Goal: Task Accomplishment & Management: Manage account settings

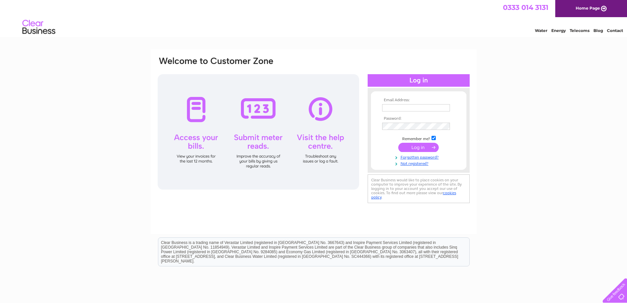
type input "accounts@jacksonelectronics.co.uk"
click at [420, 145] on input "submit" at bounding box center [418, 147] width 40 height 9
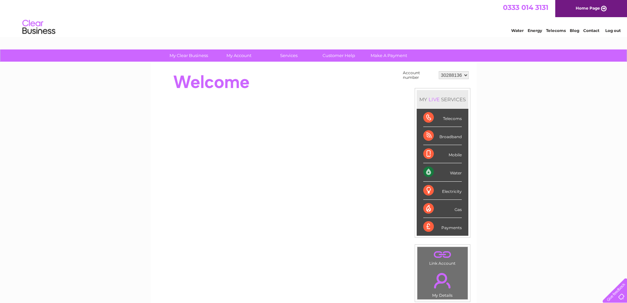
click at [455, 169] on div "Water" at bounding box center [442, 172] width 39 height 18
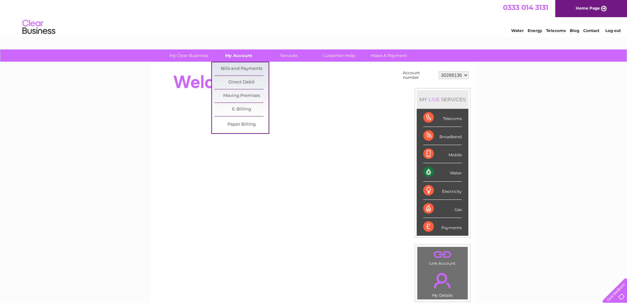
click at [241, 57] on link "My Account" at bounding box center [239, 55] width 54 height 12
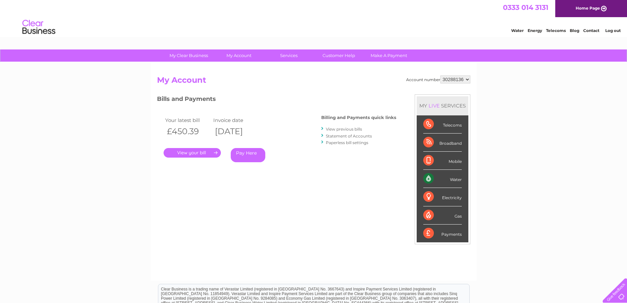
click at [365, 134] on link "Statement of Accounts" at bounding box center [349, 135] width 46 height 5
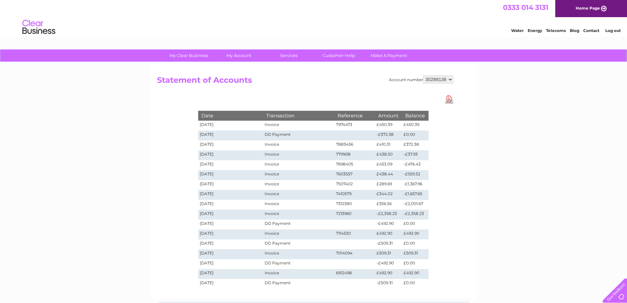
click at [450, 99] on link "Download Pdf" at bounding box center [449, 99] width 8 height 10
click at [530, 88] on div "My Clear Business Login Details My Details My Preferences Link Account My Accou…" at bounding box center [313, 229] width 627 height 361
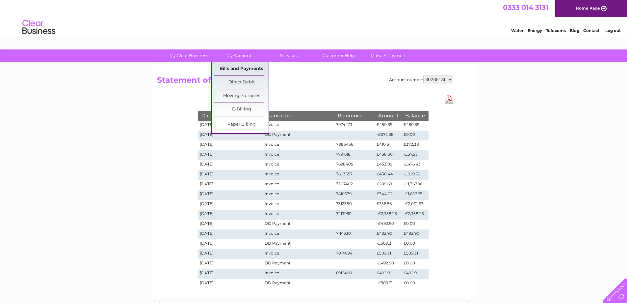
click at [249, 73] on link "Bills and Payments" at bounding box center [241, 68] width 54 height 13
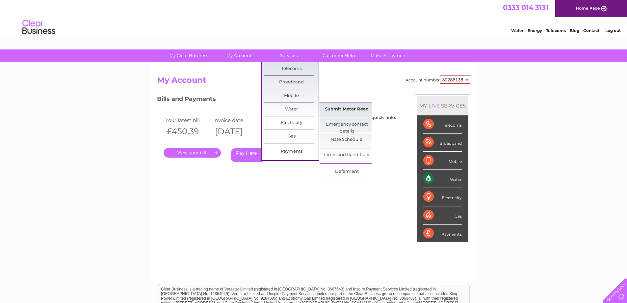
click at [332, 106] on link "Submit Meter Read" at bounding box center [347, 109] width 54 height 13
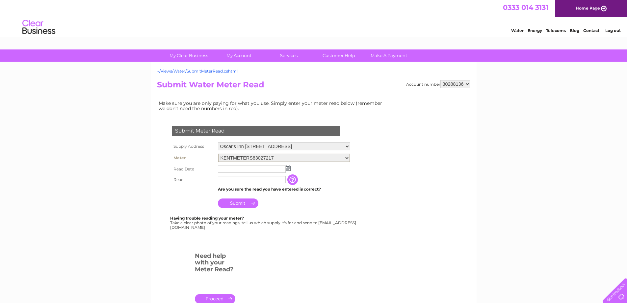
click at [350, 158] on select "KENTMETERS83027217" at bounding box center [284, 157] width 132 height 9
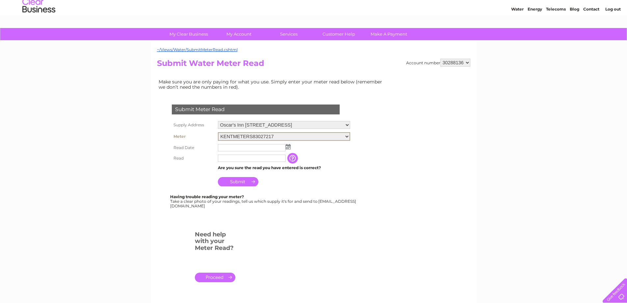
scroll to position [33, 0]
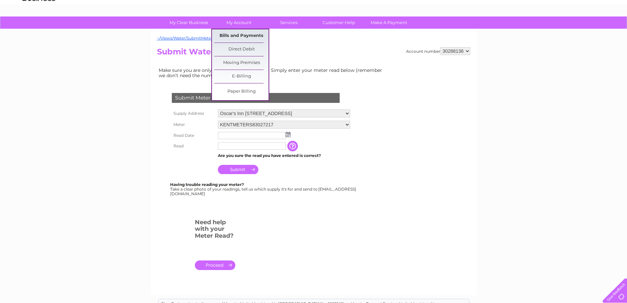
click at [239, 39] on link "Bills and Payments" at bounding box center [241, 35] width 54 height 13
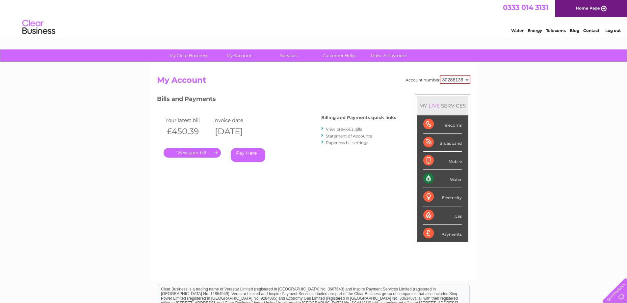
click at [199, 150] on link "." at bounding box center [192, 153] width 57 height 10
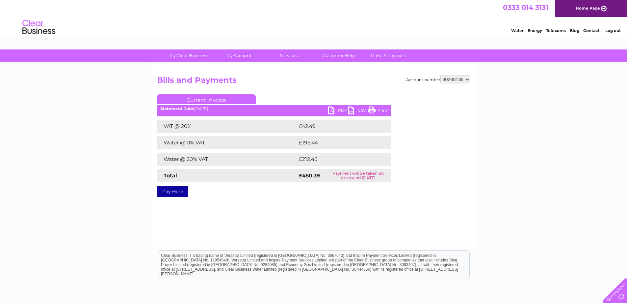
click at [379, 109] on link "Print" at bounding box center [378, 111] width 20 height 10
click at [335, 110] on link "PDF" at bounding box center [338, 111] width 20 height 10
